Goal: Check status: Check status

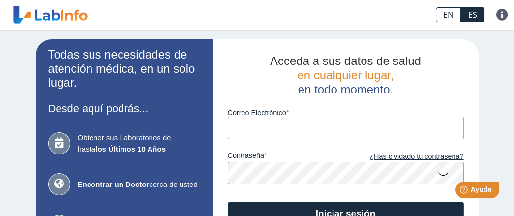
click at [241, 130] on input "Correo Electrónico" at bounding box center [346, 128] width 236 height 22
type input "[EMAIL_ADDRESS][DOMAIN_NAME]"
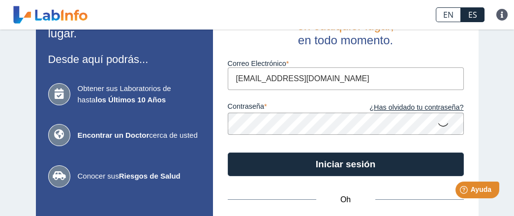
scroll to position [98, 0]
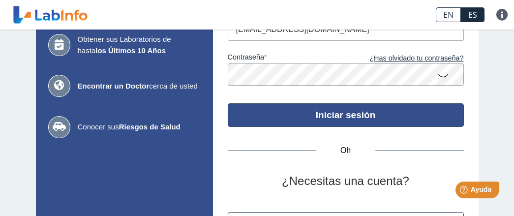
click at [337, 114] on font "Iniciar sesión" at bounding box center [345, 115] width 59 height 10
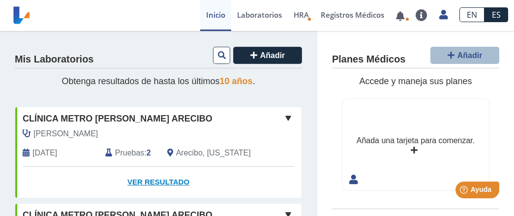
click at [141, 186] on font "Ver resultado" at bounding box center [158, 181] width 62 height 8
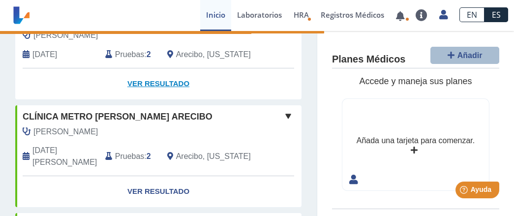
scroll to position [49, 0]
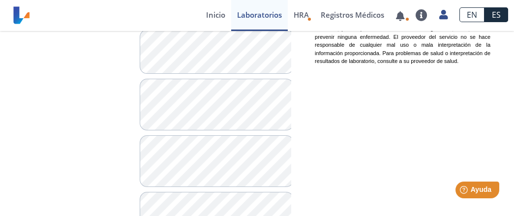
scroll to position [922, 0]
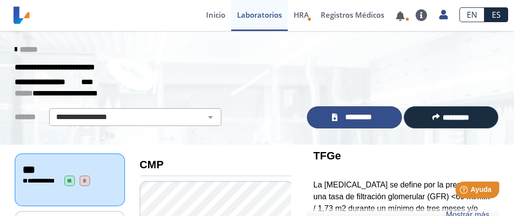
click at [346, 115] on font "*********" at bounding box center [358, 116] width 27 height 7
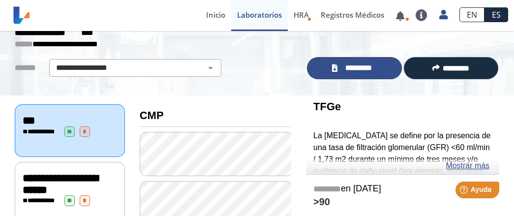
scroll to position [98, 0]
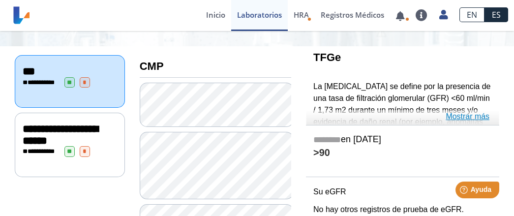
click at [468, 116] on font "Mostrar más" at bounding box center [467, 116] width 44 height 8
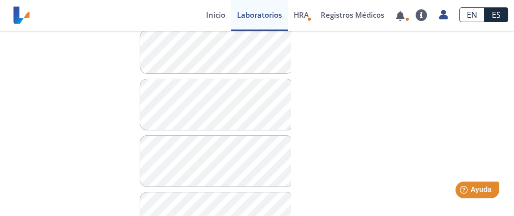
scroll to position [922, 0]
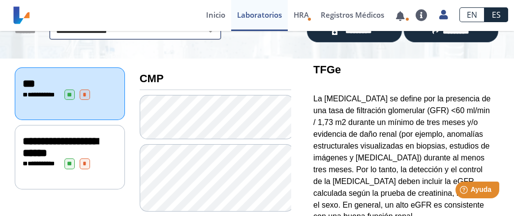
scroll to position [0, 0]
